Goal: Task Accomplishment & Management: Manage account settings

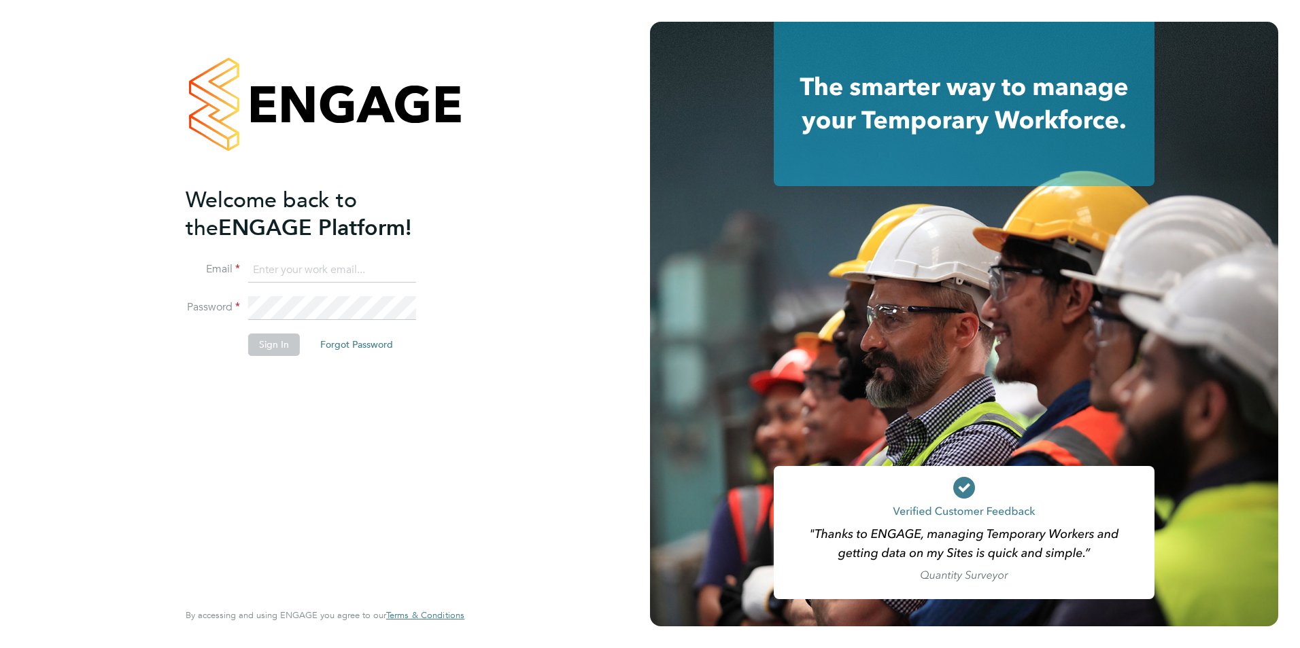
type input "[PERSON_NAME][EMAIL_ADDRESS][PERSON_NAME][DOMAIN_NAME]"
click at [288, 347] on button "Sign In" at bounding box center [274, 345] width 52 height 22
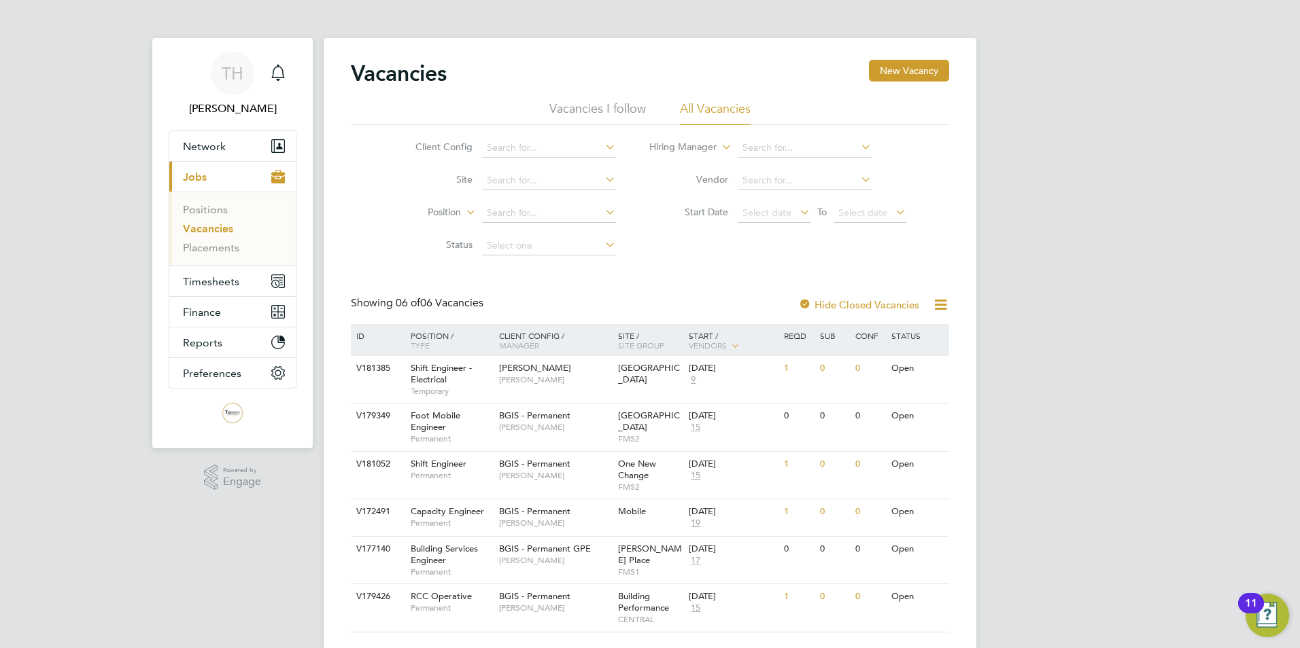
click at [1254, 615] on div "11" at bounding box center [1251, 613] width 12 height 18
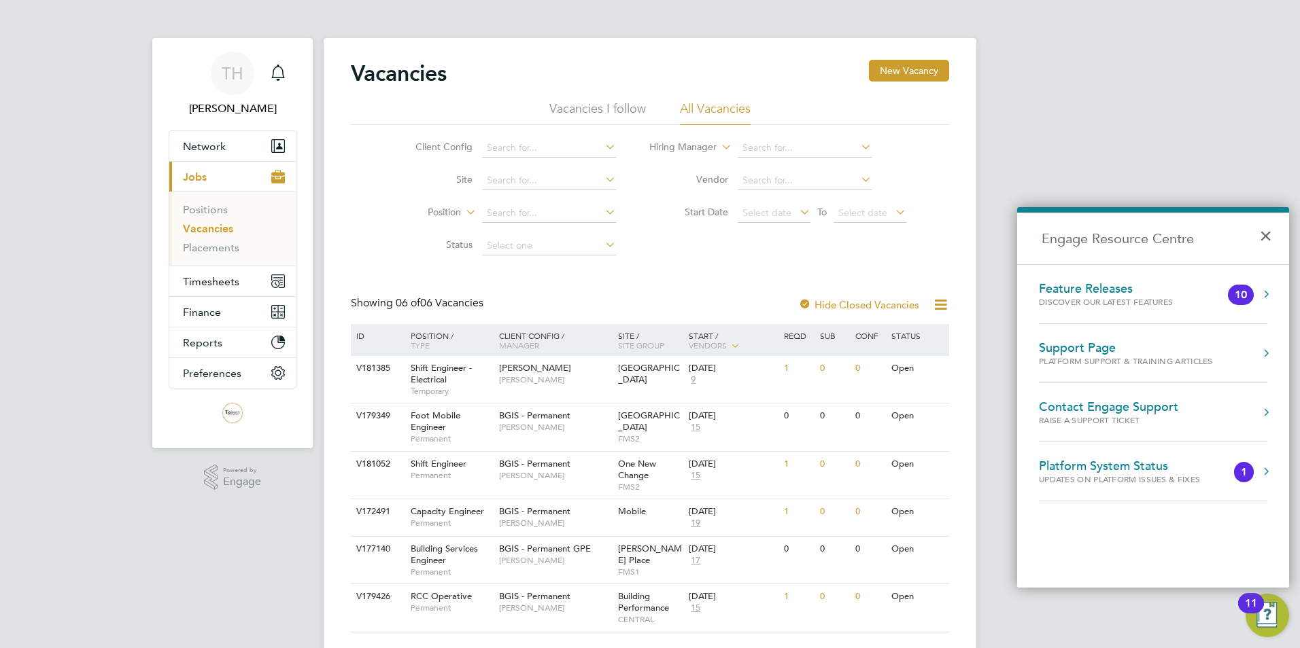
click at [1150, 126] on div "TH Tommy Hunt Notifications Applications: Network Team Members Businesses Sites…" at bounding box center [650, 341] width 1300 height 682
click at [1270, 234] on button "×" at bounding box center [1269, 232] width 20 height 30
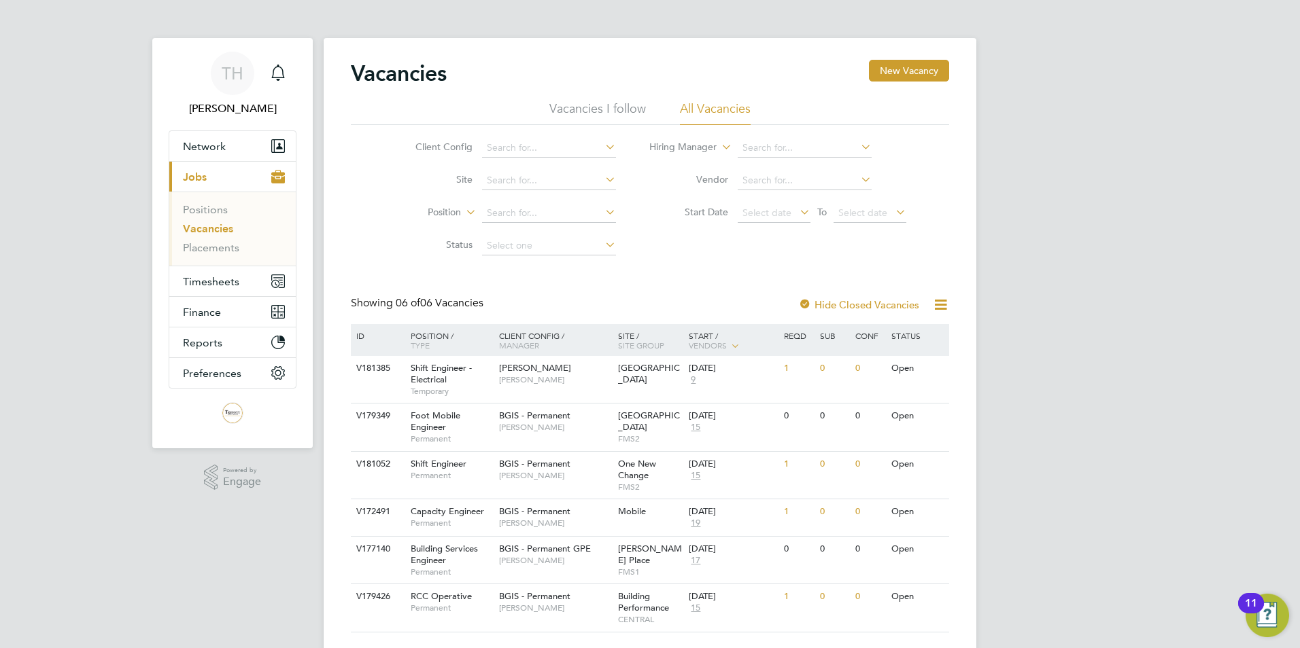
click at [630, 120] on li "Vacancies I follow" at bounding box center [597, 113] width 97 height 24
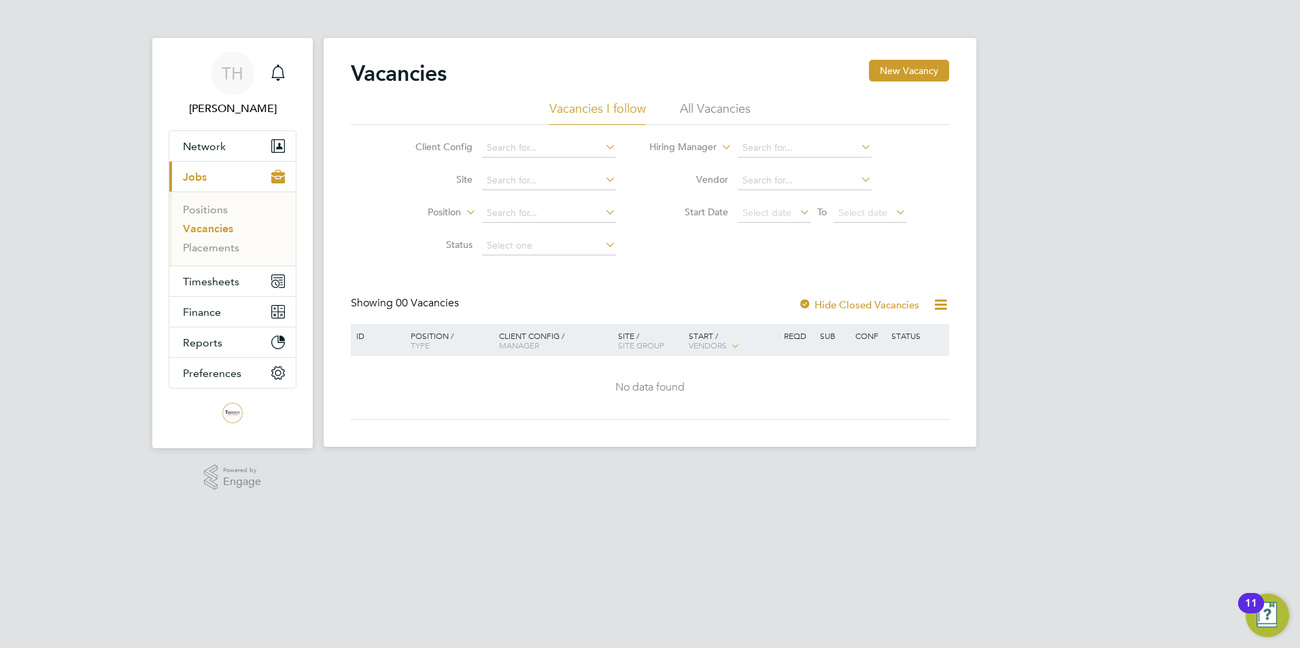
click at [693, 109] on li "All Vacancies" at bounding box center [715, 113] width 71 height 24
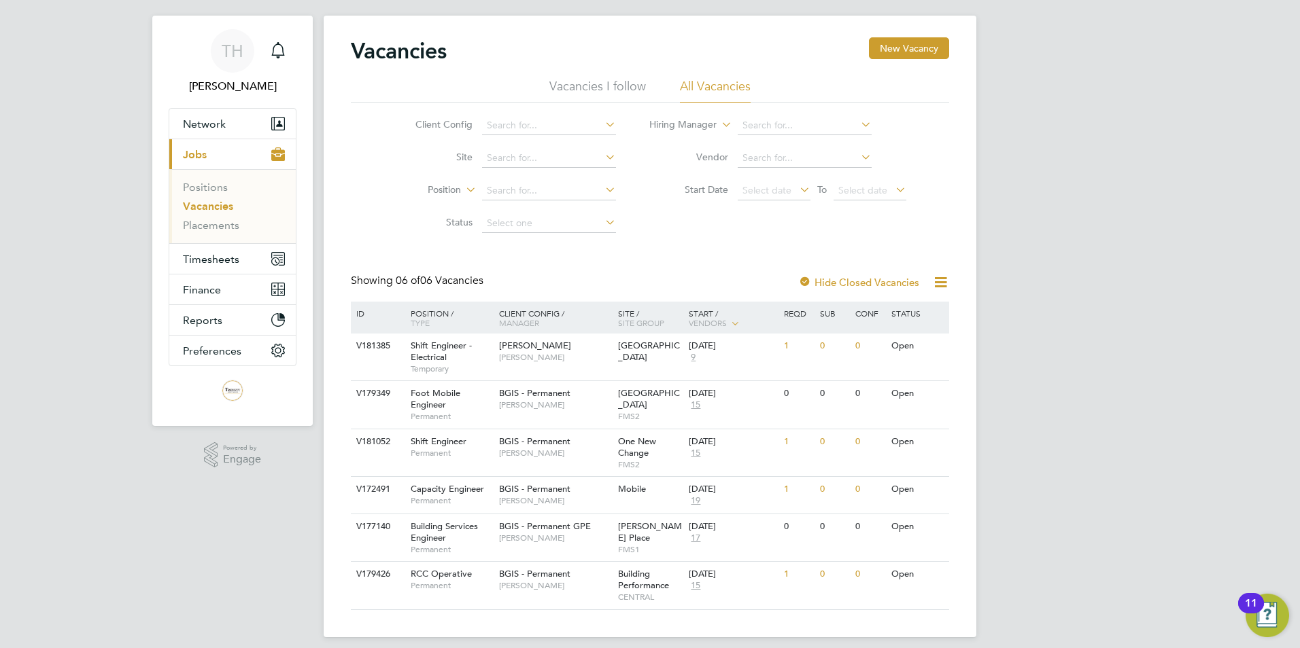
scroll to position [33, 0]
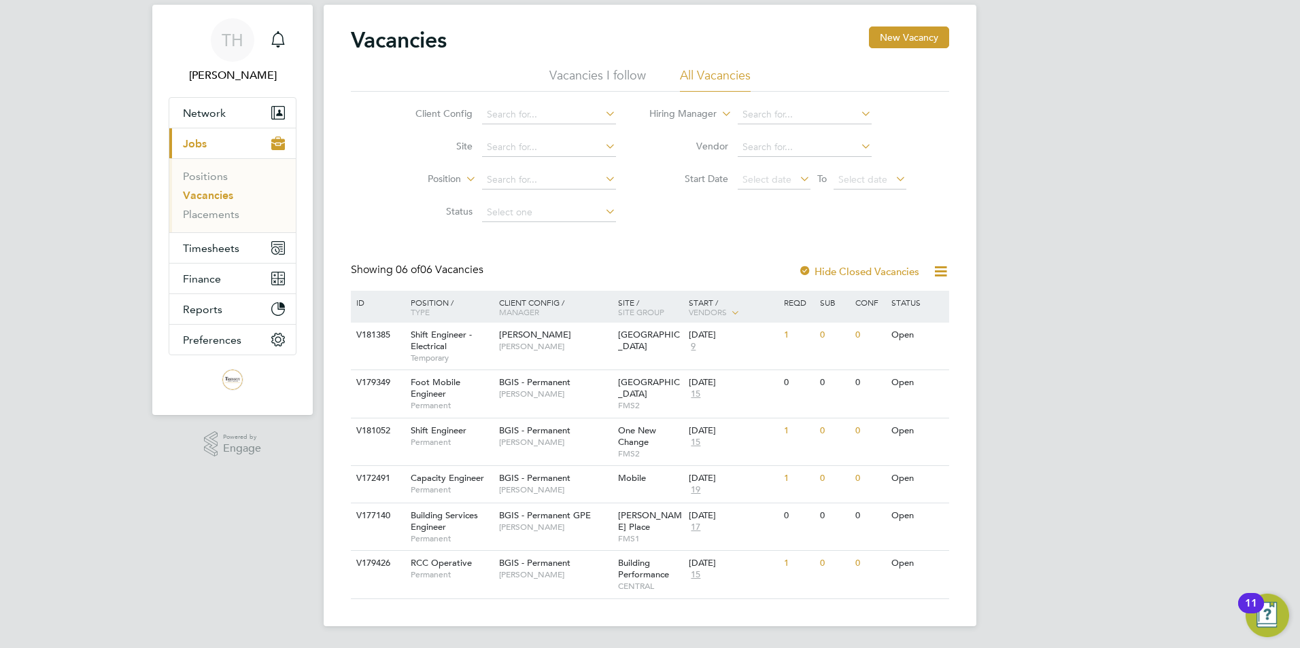
click at [619, 80] on li "Vacancies I follow" at bounding box center [597, 79] width 97 height 24
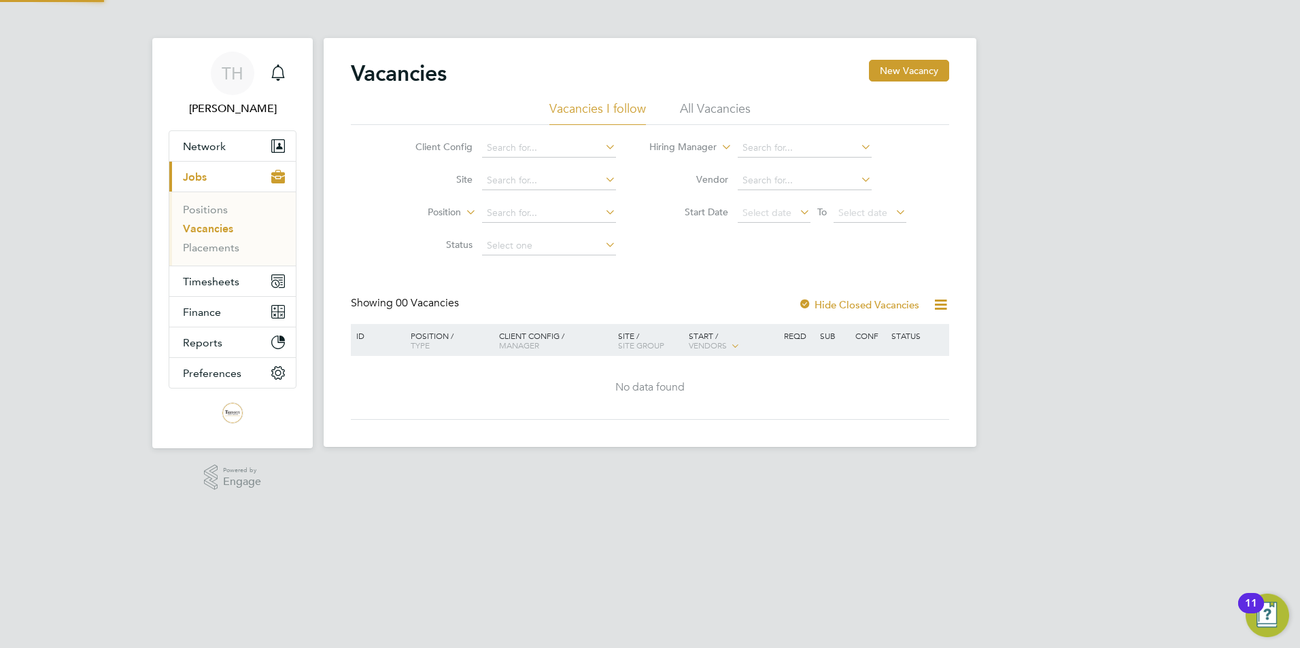
scroll to position [0, 0]
click at [707, 103] on li "All Vacancies" at bounding box center [715, 113] width 71 height 24
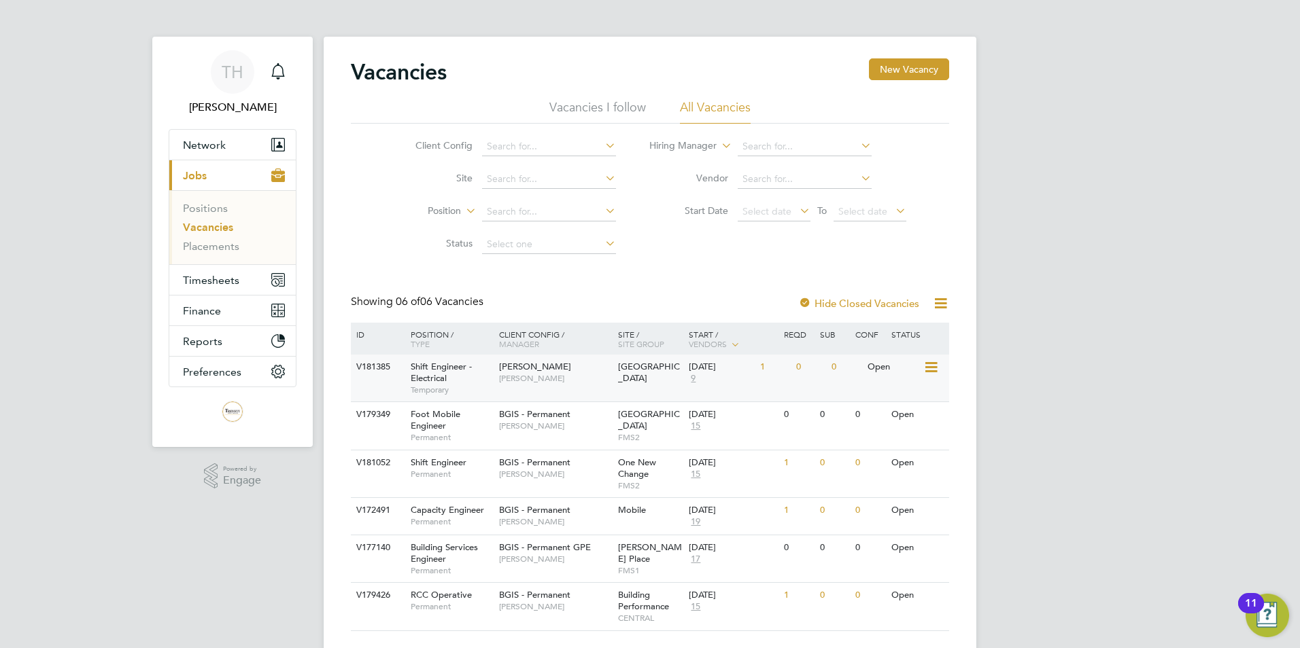
scroll to position [33, 0]
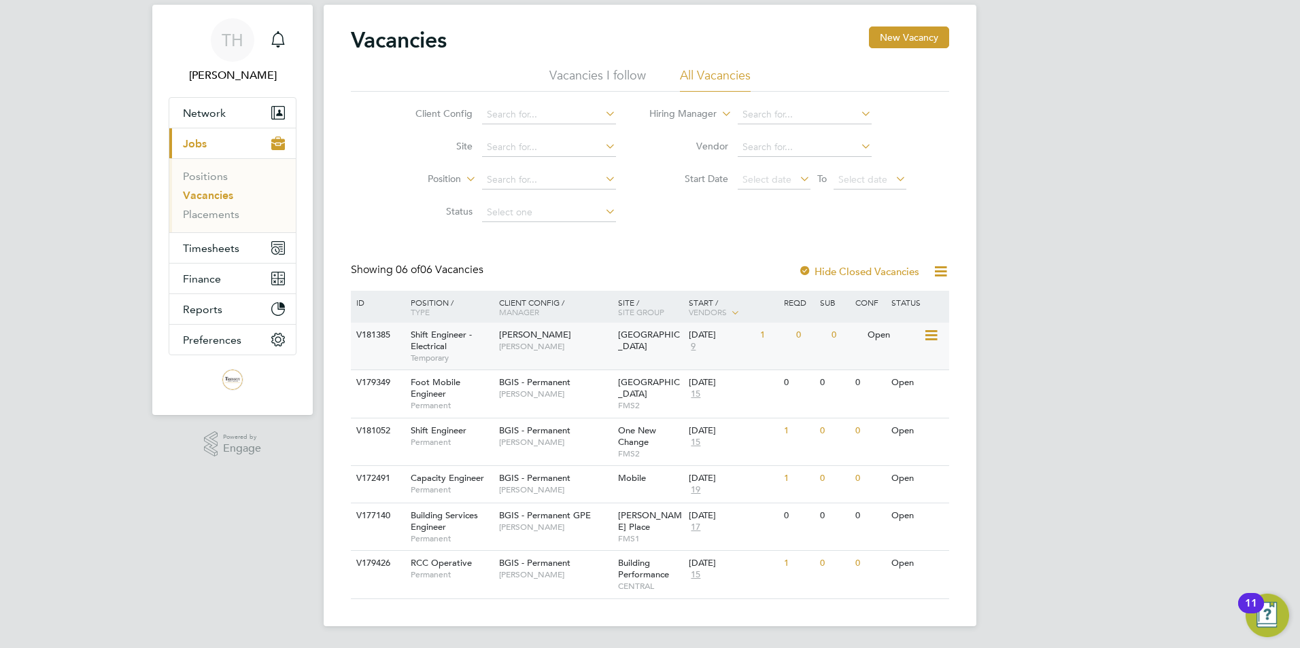
click at [530, 334] on span "[PERSON_NAME]" at bounding box center [535, 335] width 72 height 12
click at [935, 336] on icon at bounding box center [930, 336] width 14 height 16
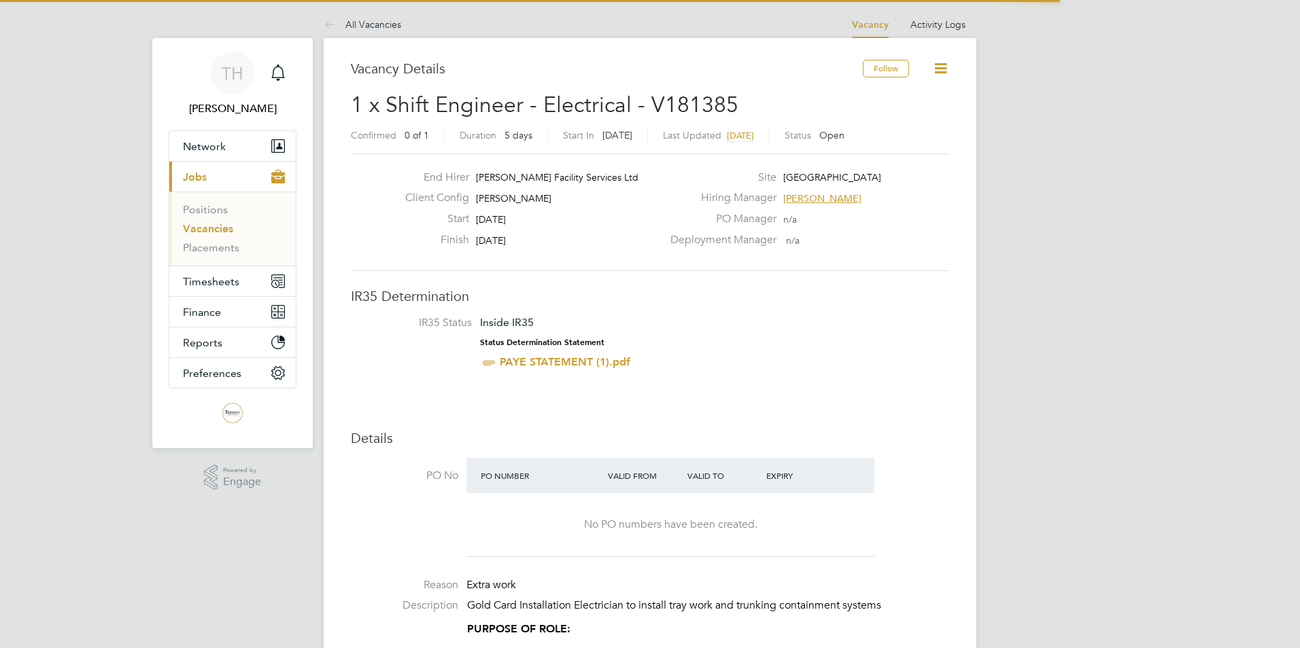
scroll to position [40, 95]
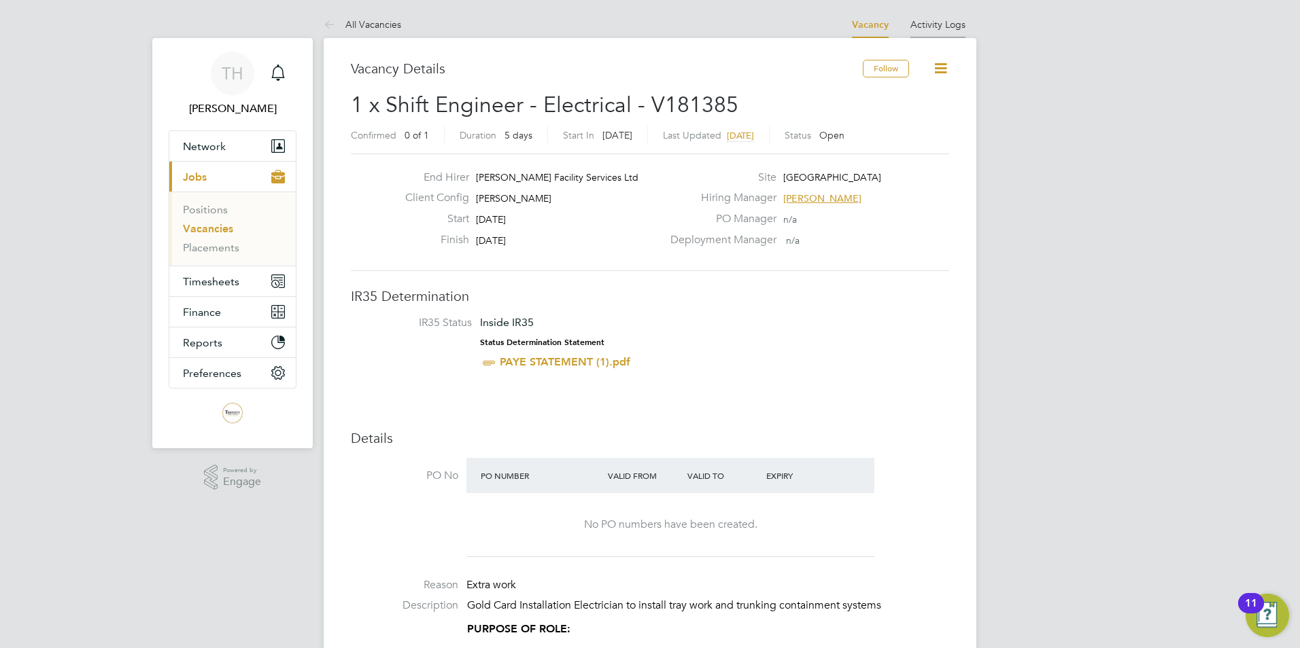
click at [953, 18] on li "Activity Logs" at bounding box center [937, 24] width 55 height 27
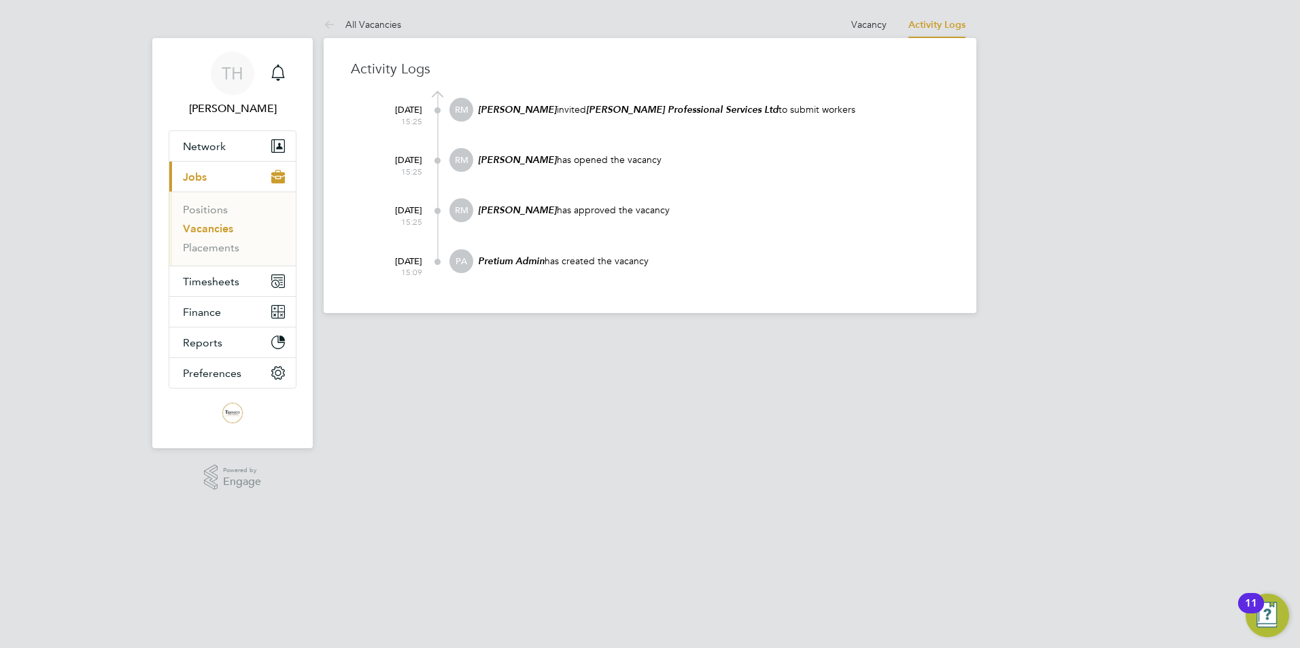
drag, startPoint x: 479, startPoint y: 107, endPoint x: 552, endPoint y: 110, distance: 73.5
click at [552, 110] on em "[PERSON_NAME]" at bounding box center [517, 110] width 79 height 12
copy em "[PERSON_NAME]"
click at [281, 377] on icon "Main navigation" at bounding box center [278, 373] width 12 height 12
click at [247, 94] on app-avatar "TH" at bounding box center [233, 74] width 44 height 44
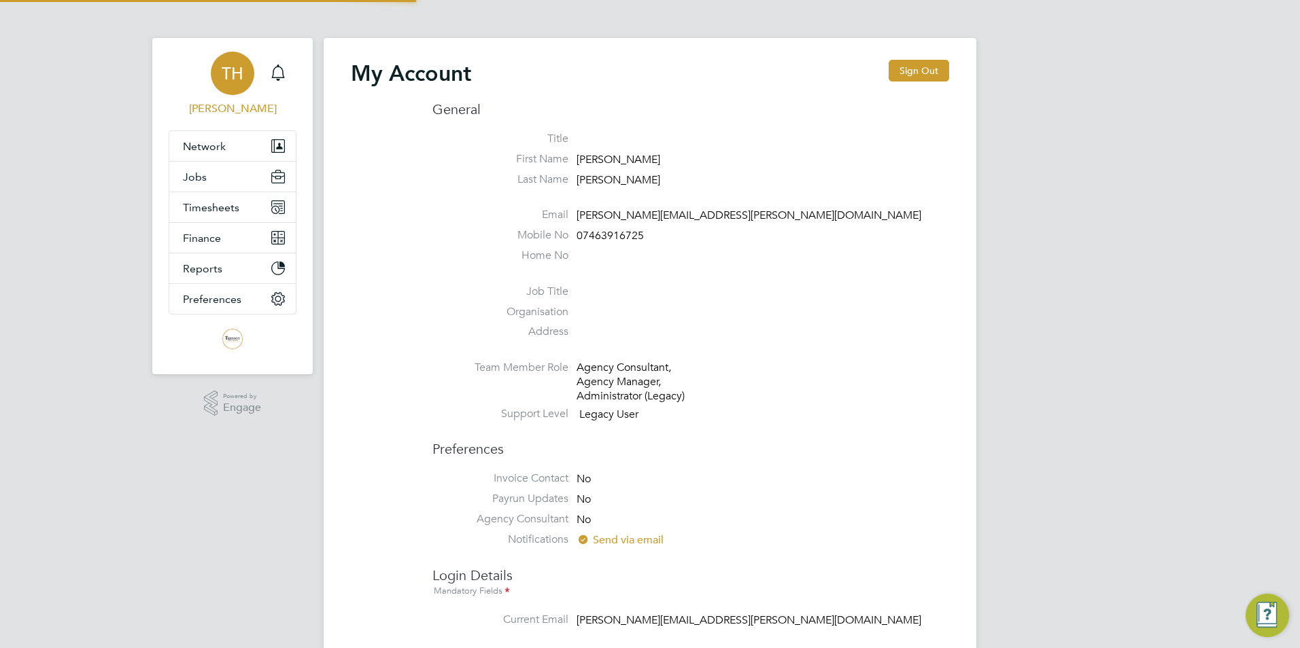
type input "[PERSON_NAME][EMAIL_ADDRESS][PERSON_NAME][DOMAIN_NAME]"
click at [209, 96] on link "TH [PERSON_NAME]" at bounding box center [233, 84] width 128 height 65
